Goal: Navigation & Orientation: Go to known website

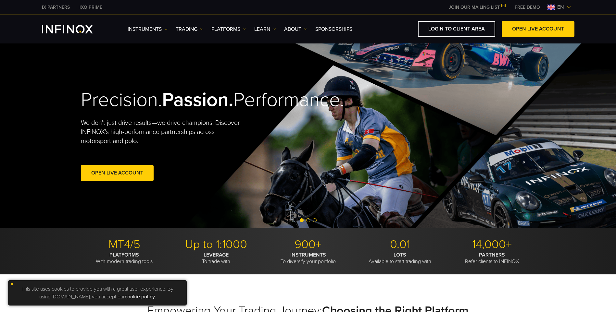
click at [564, 7] on span "en" at bounding box center [561, 7] width 12 height 8
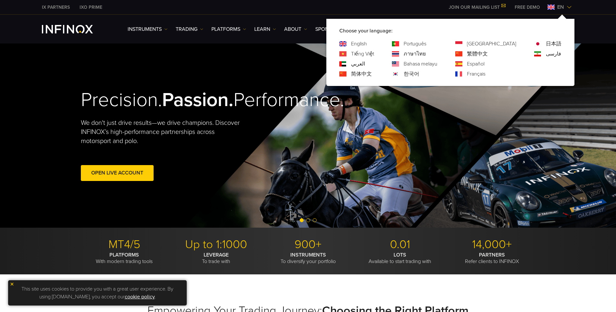
click at [419, 73] on link "한국어" at bounding box center [412, 74] width 16 height 8
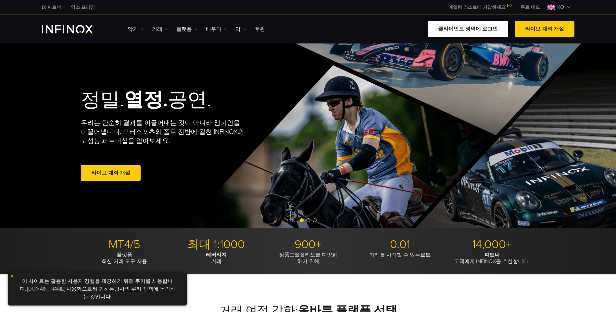
click at [457, 30] on link "클라이언트 영역에 로그인" at bounding box center [468, 29] width 81 height 16
